Goal: Task Accomplishment & Management: Manage account settings

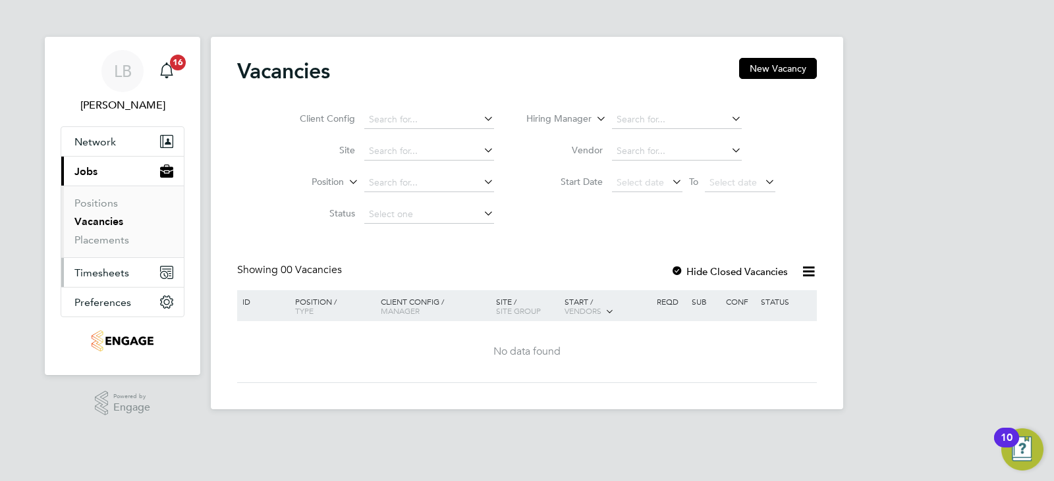
click at [103, 273] on span "Timesheets" at bounding box center [101, 273] width 55 height 13
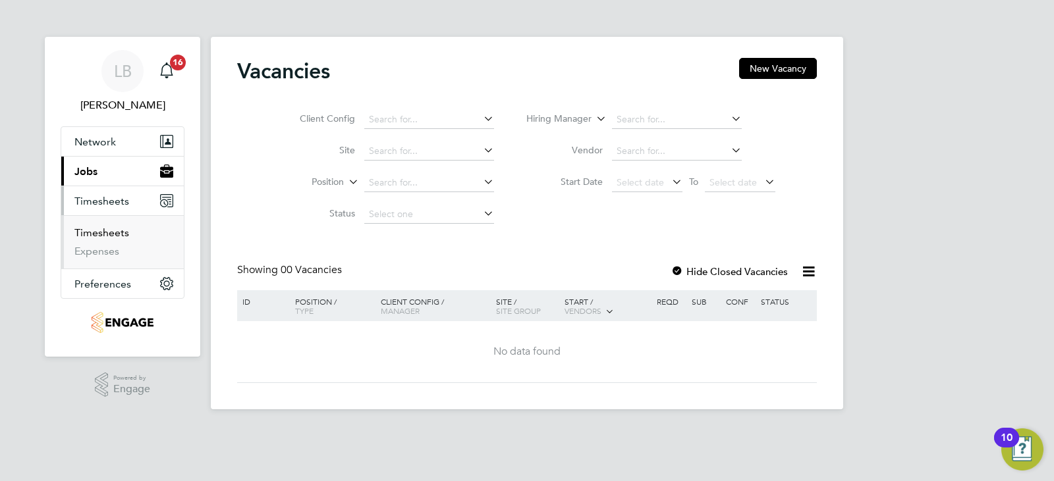
click at [101, 232] on link "Timesheets" at bounding box center [101, 233] width 55 height 13
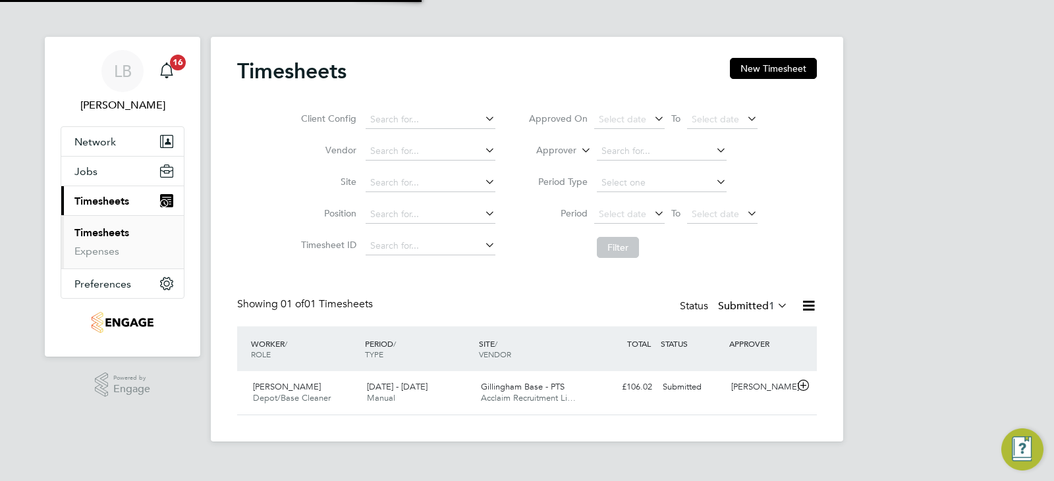
scroll to position [34, 115]
click at [476, 387] on div "Gillingham Base - PTS Acclaim Recruitment Li…" at bounding box center [532, 393] width 114 height 33
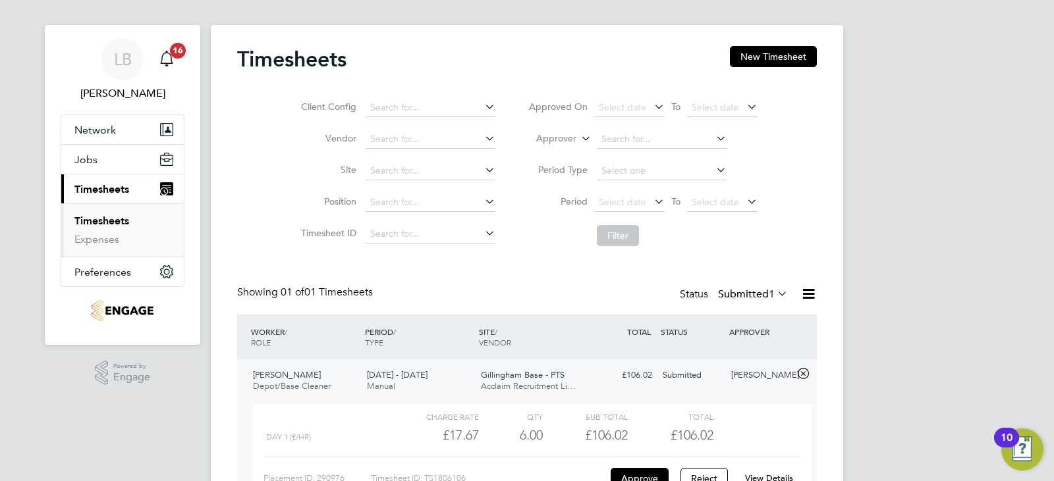
scroll to position [103, 0]
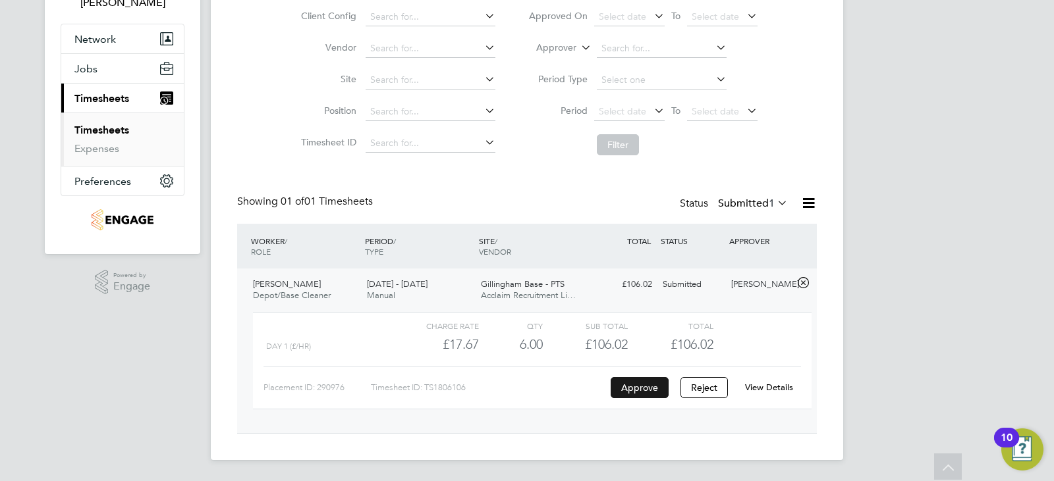
click at [654, 388] on button "Approve" at bounding box center [639, 387] width 58 height 21
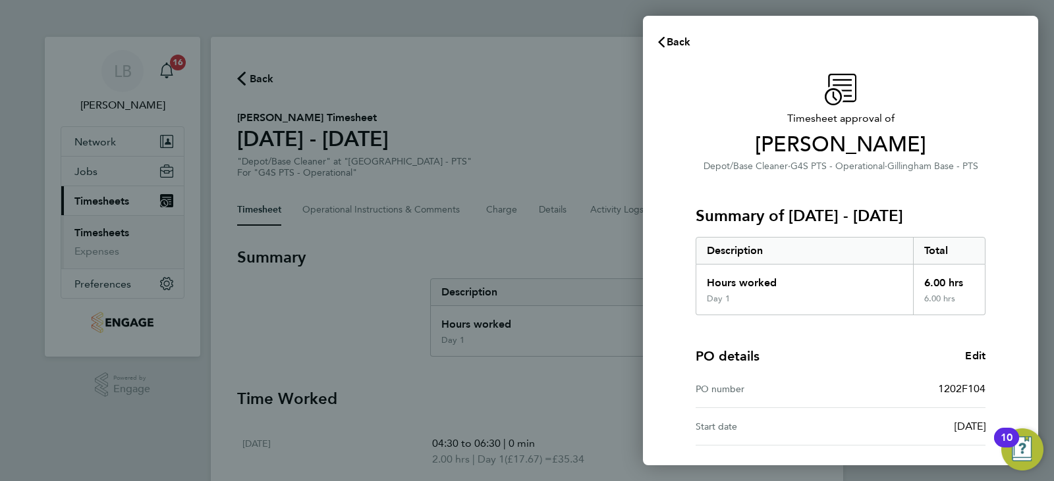
scroll to position [112, 0]
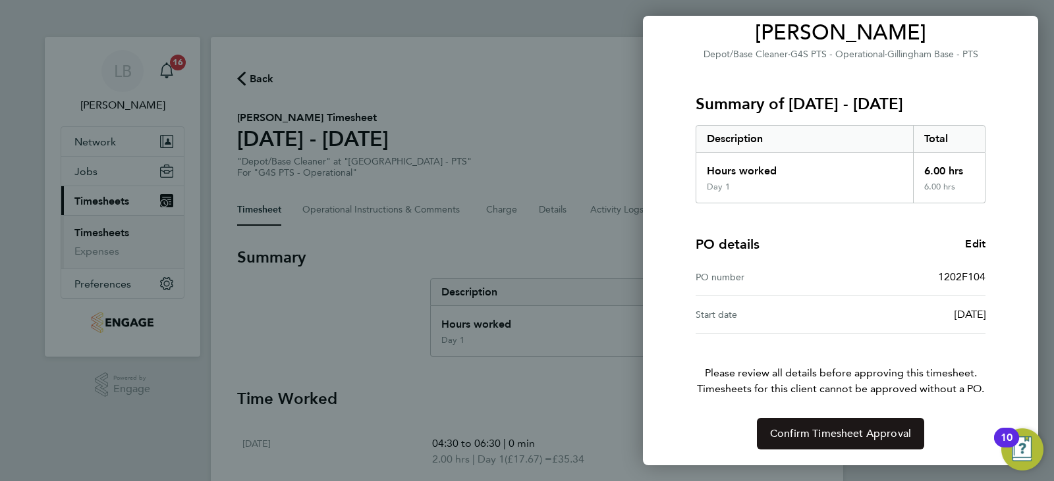
click at [872, 431] on span "Confirm Timesheet Approval" at bounding box center [840, 433] width 141 height 13
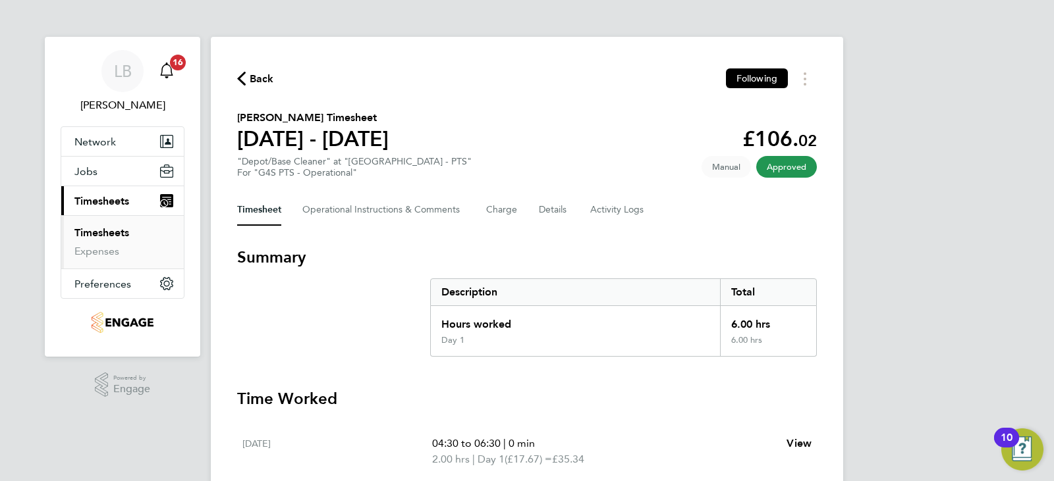
click at [174, 66] on span "16" at bounding box center [178, 63] width 16 height 16
